Goal: Go to known website: Go to known website

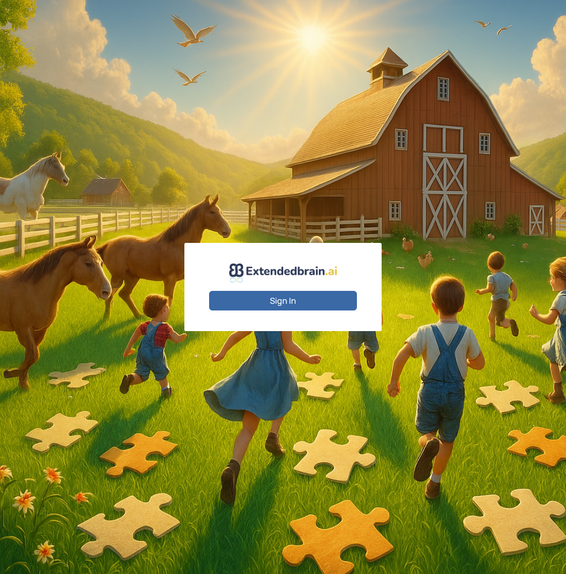
click at [280, 187] on div "Sign In" at bounding box center [283, 287] width 566 height 574
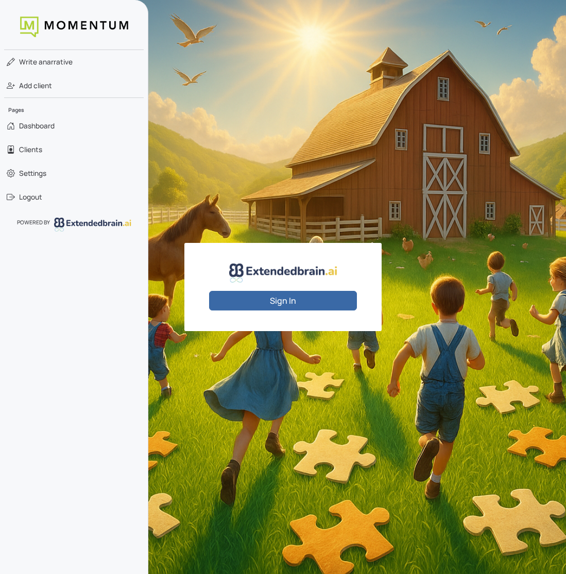
click at [260, 359] on div "Sign In" at bounding box center [283, 287] width 566 height 574
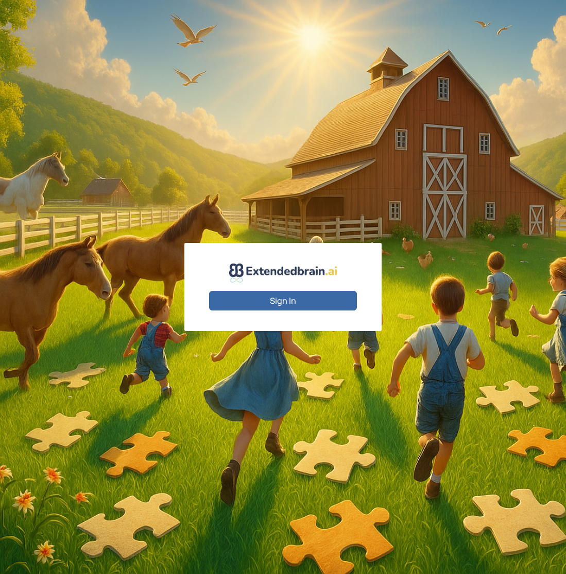
click at [320, 298] on button "Sign In" at bounding box center [283, 301] width 148 height 20
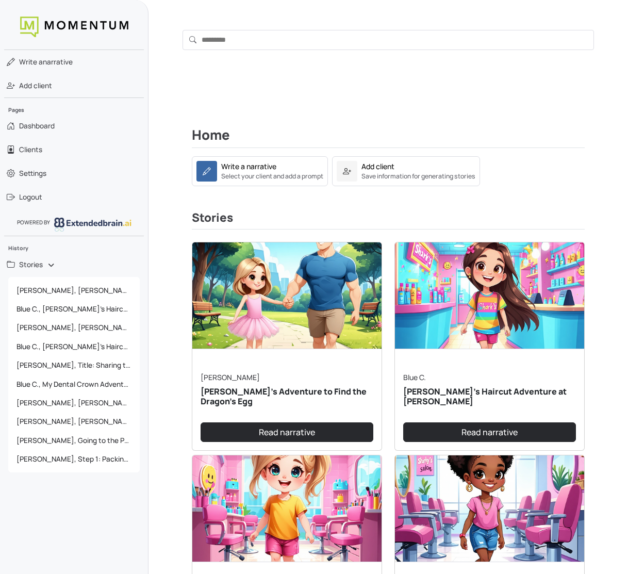
click at [173, 374] on div "Home Write a narrative Select your client and add a prompt Add client Save info…" at bounding box center [387, 539] width 479 height 935
click at [566, 139] on div "Home Write a narrative Select your client and add a prompt Add client Save info…" at bounding box center [387, 539] width 479 height 935
